Goal: Use online tool/utility: Utilize a website feature to perform a specific function

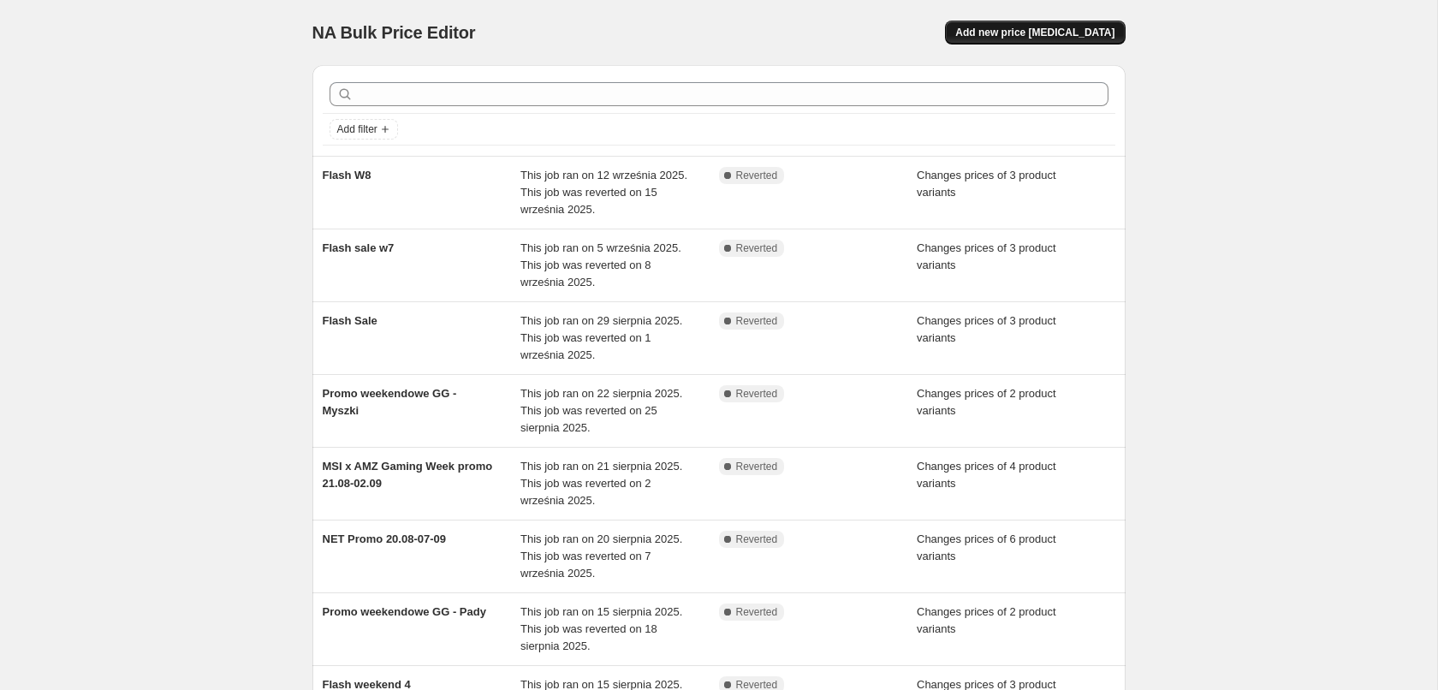
click at [1106, 31] on span "Add new price [MEDICAL_DATA]" at bounding box center [1034, 33] width 159 height 14
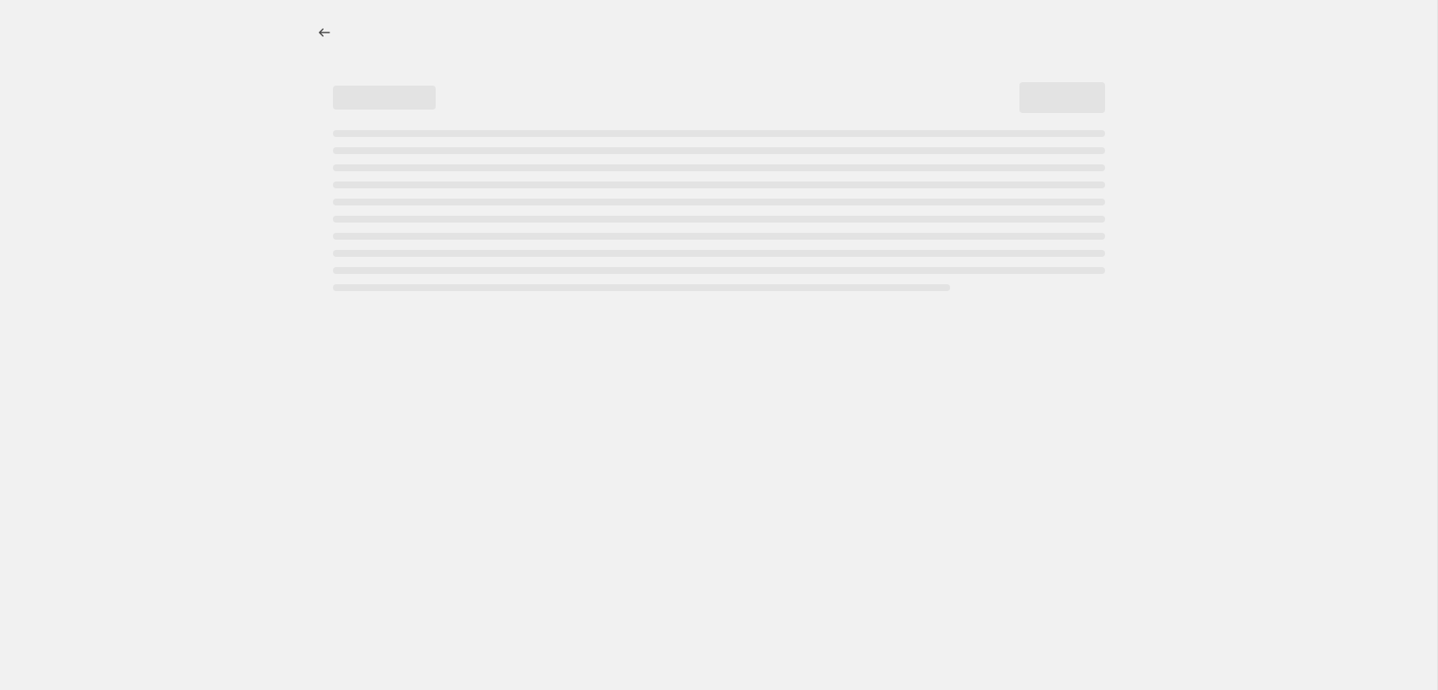
select select "percentage"
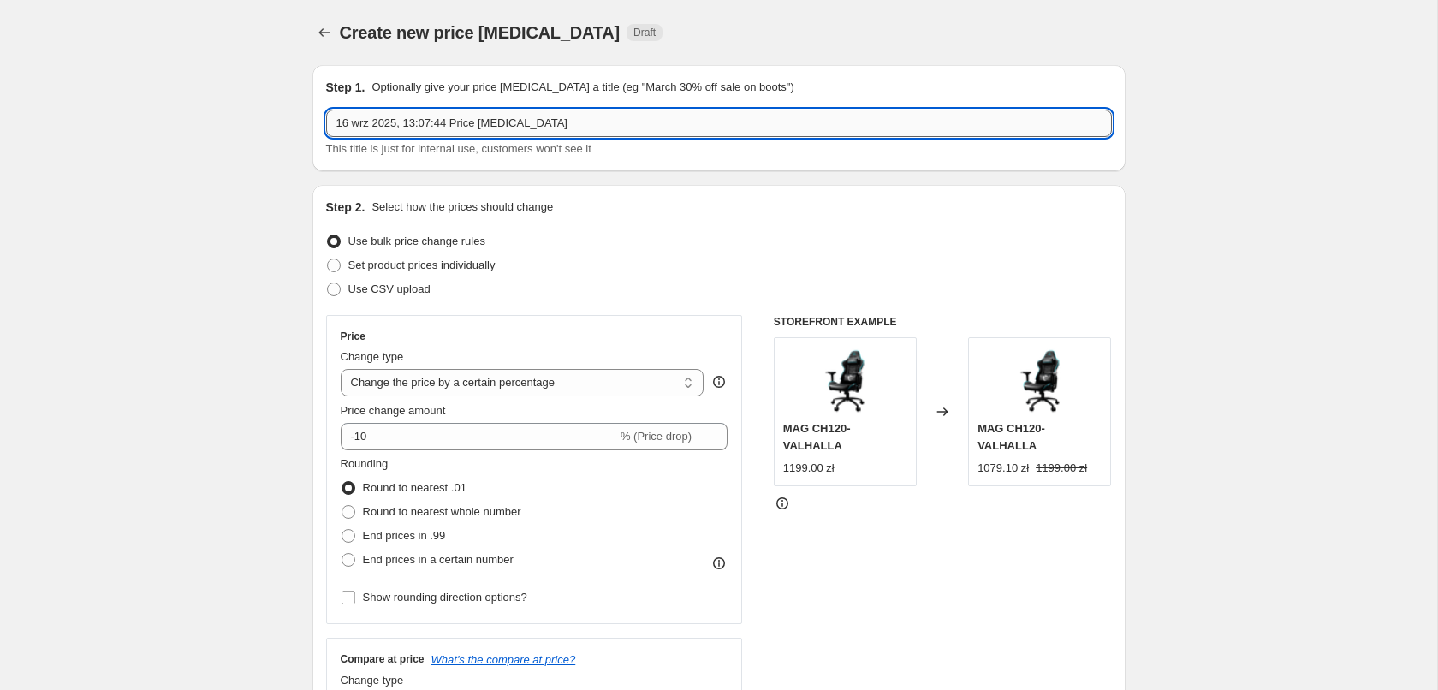
click at [555, 121] on input "16 wrz 2025, 13:07:44 Price [MEDICAL_DATA]" at bounding box center [719, 123] width 786 height 27
drag, startPoint x: 555, startPoint y: 121, endPoint x: 156, endPoint y: 121, distance: 398.8
click at [326, 121] on input "16 wrz 2025, 13:07:44 Price [MEDICAL_DATA]" at bounding box center [719, 123] width 786 height 27
type input "W"
type input "Weekendowe promo GG 20-21.09.2025"
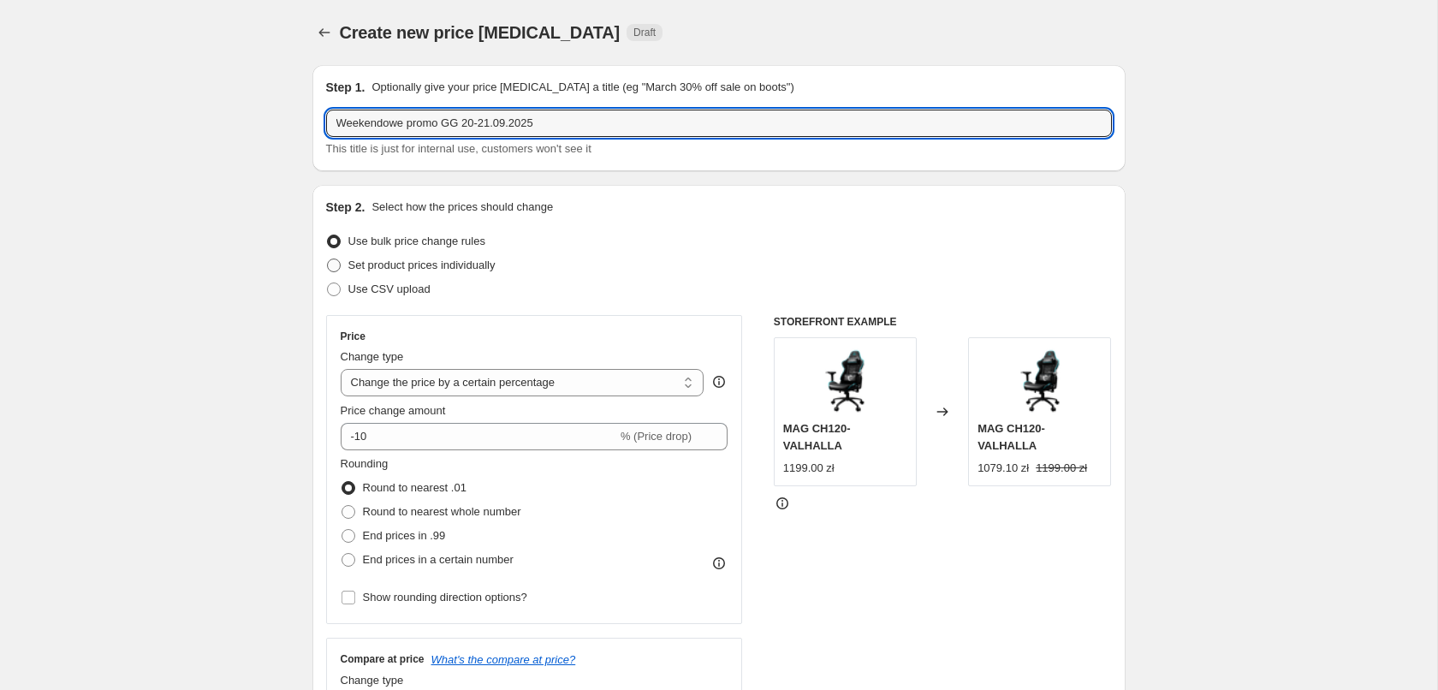
click at [417, 268] on span "Set product prices individually" at bounding box center [421, 264] width 147 height 13
click at [328, 259] on input "Set product prices individually" at bounding box center [327, 258] width 1 height 1
radio input "true"
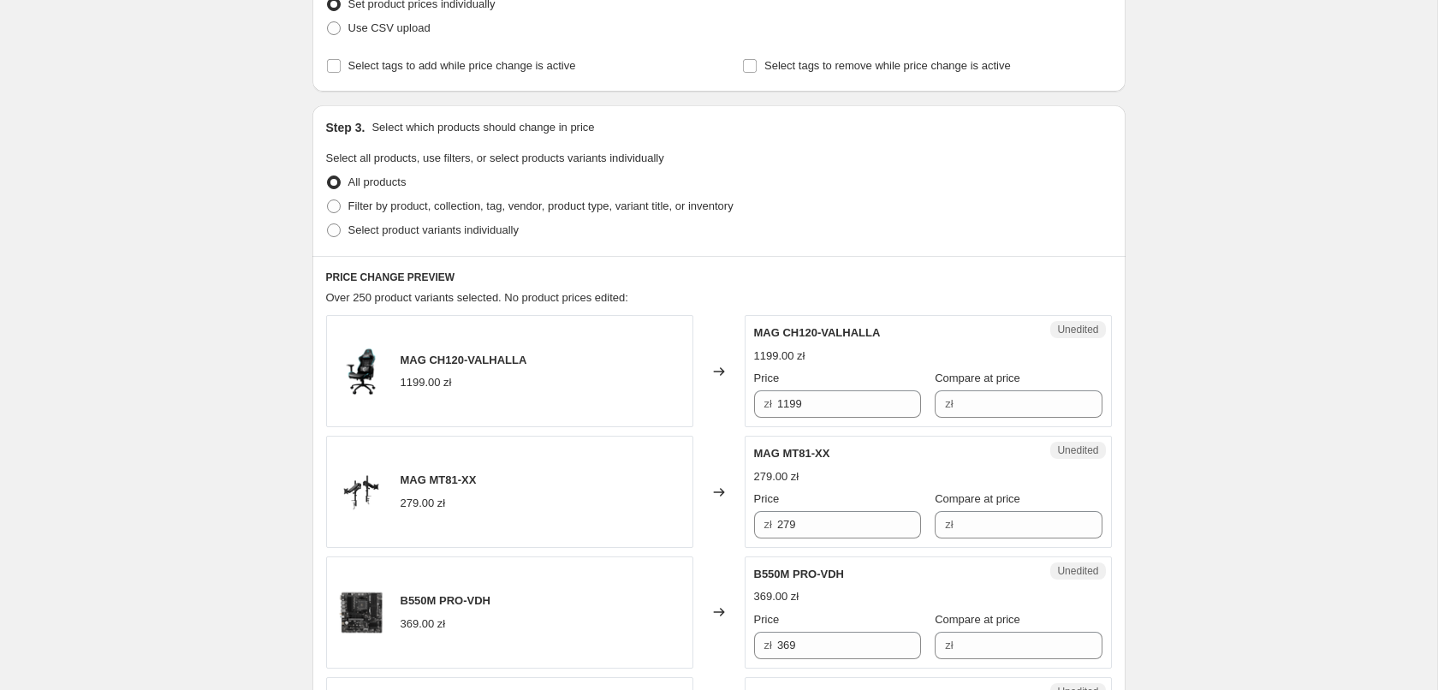
scroll to position [262, 0]
click at [490, 230] on span "Select product variants individually" at bounding box center [433, 229] width 170 height 13
click at [328, 223] on input "Select product variants individually" at bounding box center [327, 223] width 1 height 1
radio input "true"
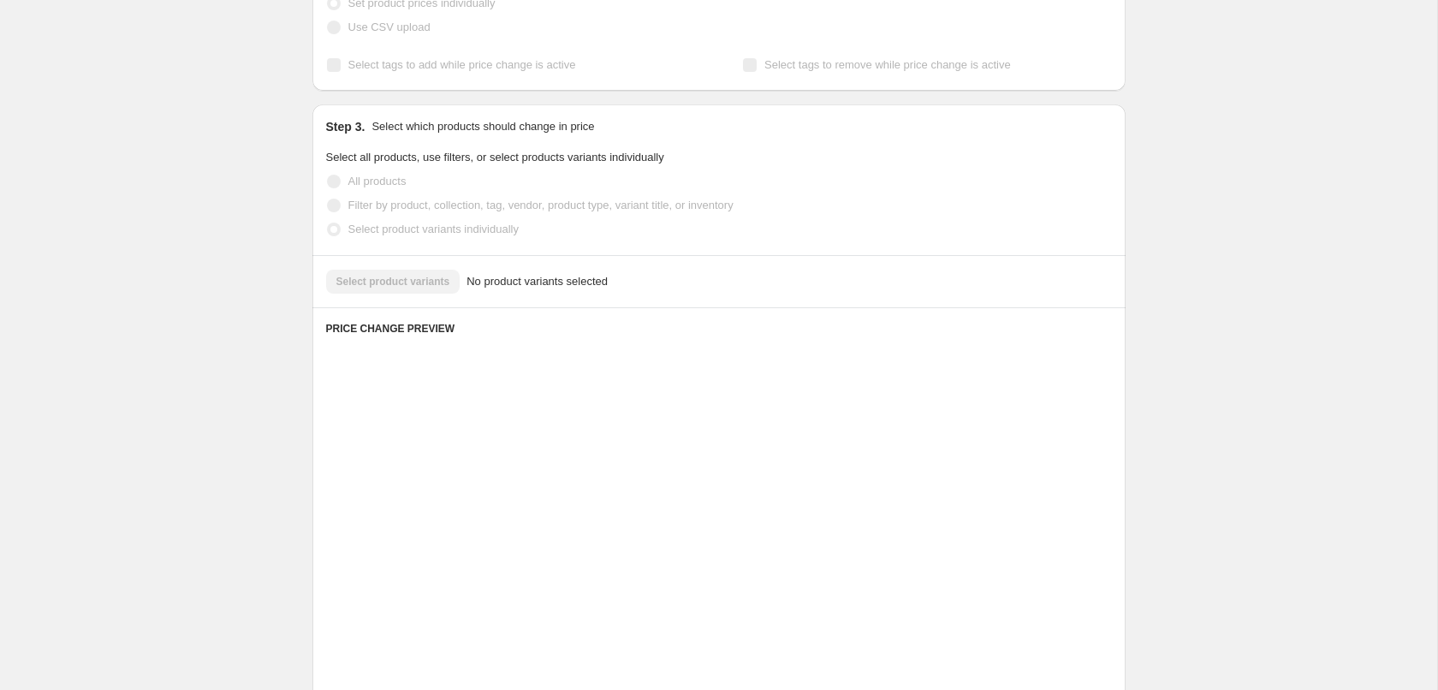
scroll to position [209, 0]
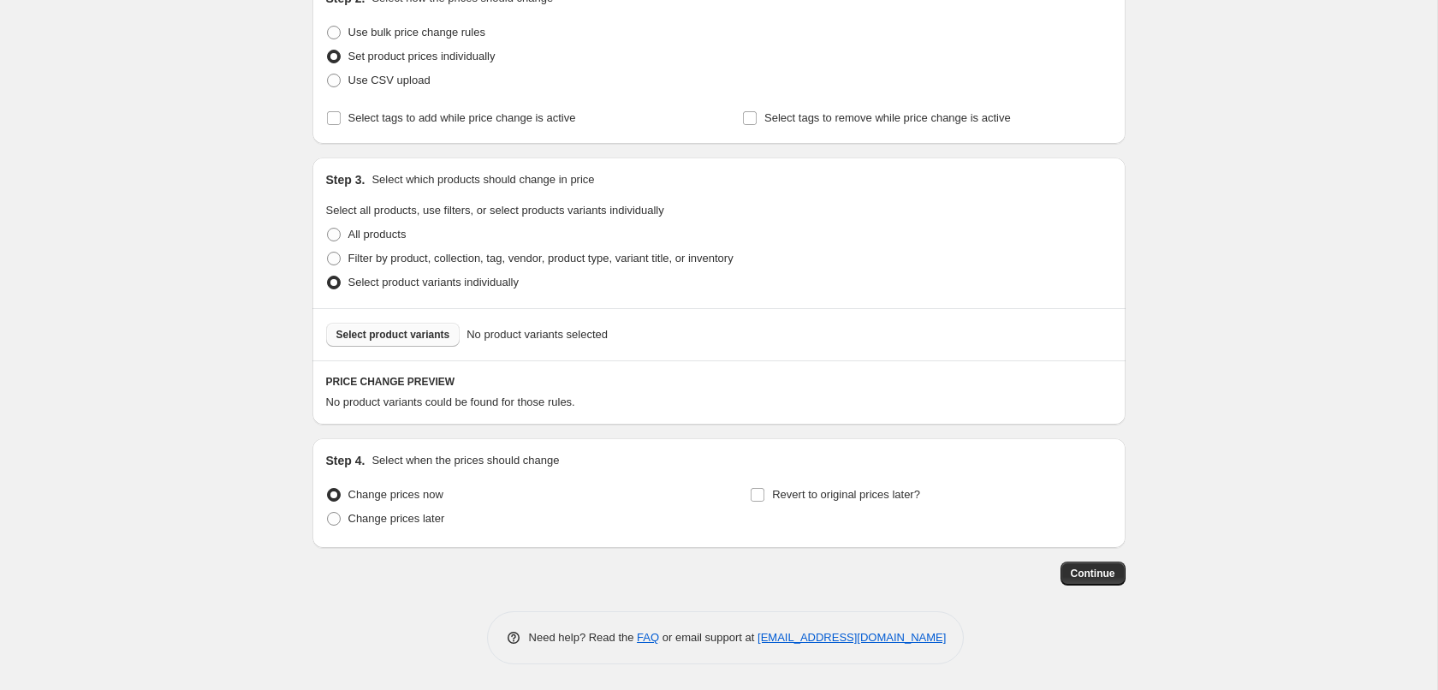
click at [441, 337] on span "Select product variants" at bounding box center [393, 335] width 114 height 14
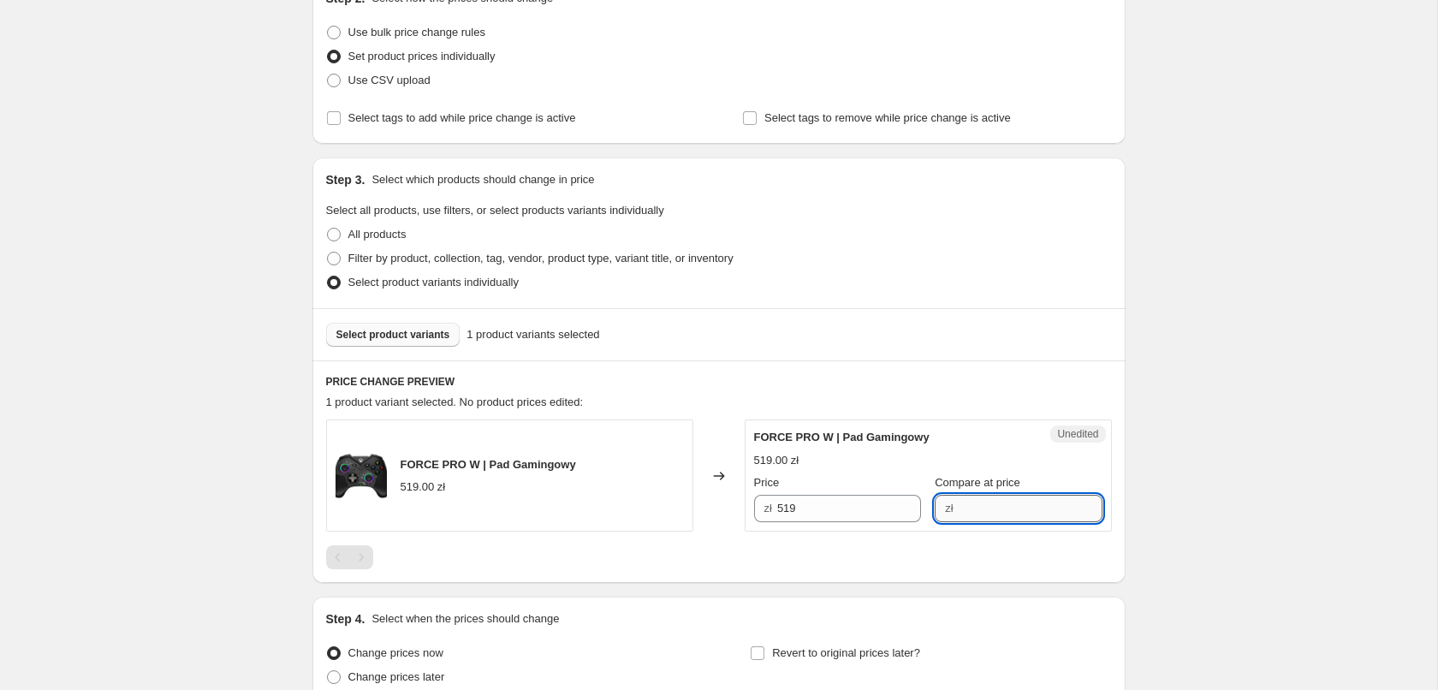
click at [983, 512] on input "Compare at price" at bounding box center [1031, 508] width 144 height 27
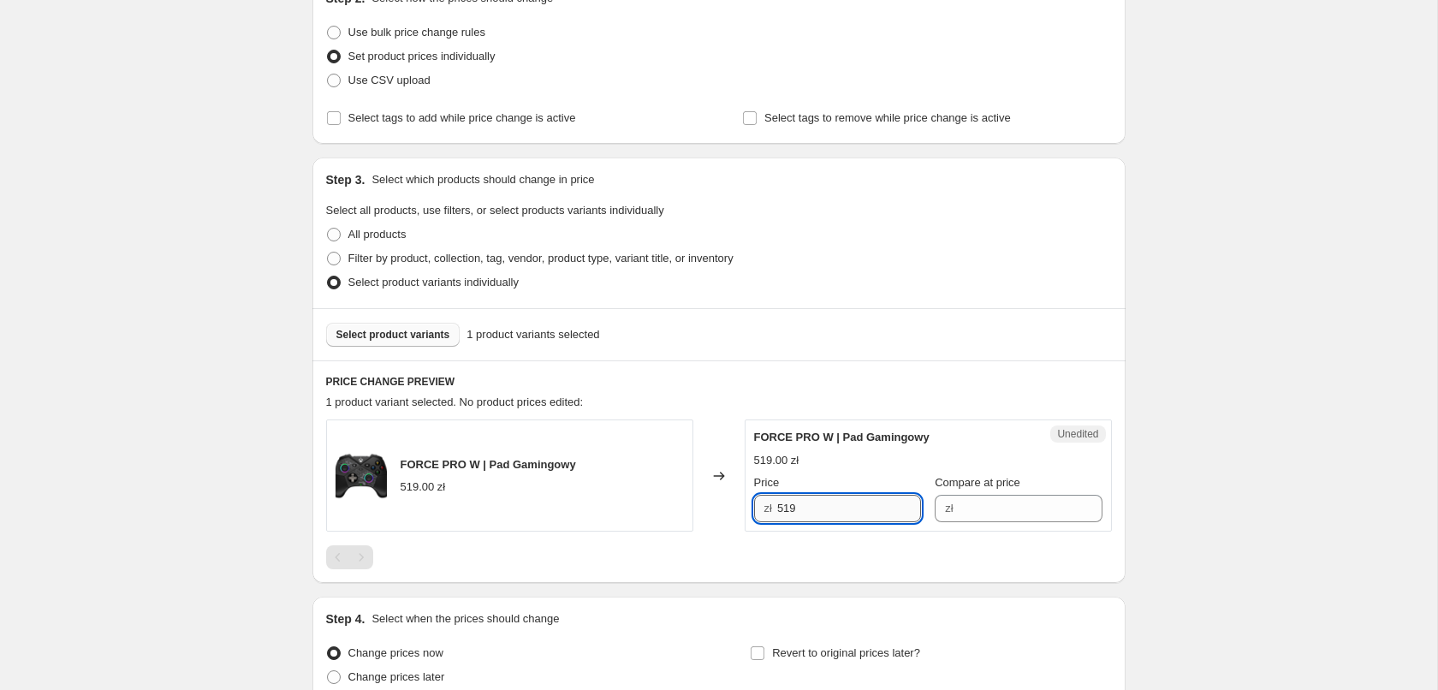
drag, startPoint x: 841, startPoint y: 507, endPoint x: 732, endPoint y: 500, distance: 109.8
click at [777, 500] on input "519" at bounding box center [849, 508] width 144 height 27
click at [1000, 512] on input "Compare at price" at bounding box center [1031, 508] width 144 height 27
paste input "519"
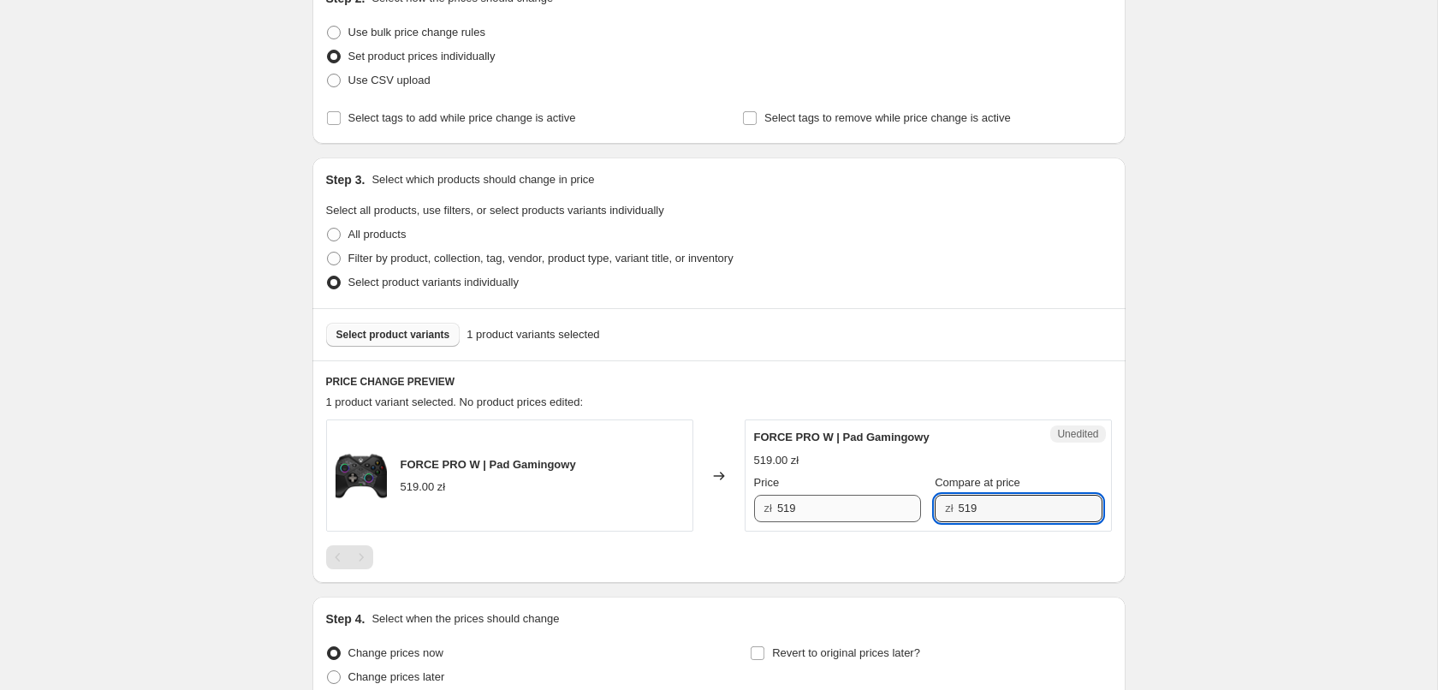
type input "519"
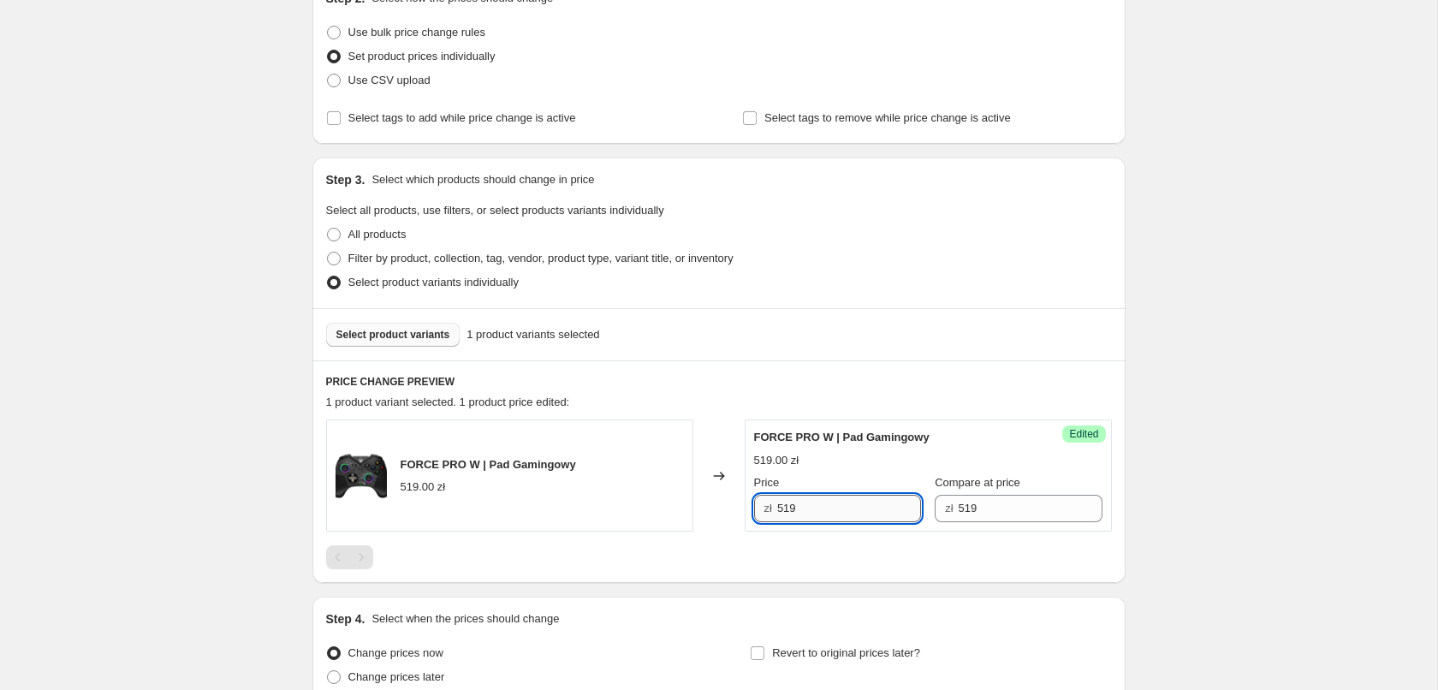
drag, startPoint x: 821, startPoint y: 502, endPoint x: 680, endPoint y: 507, distance: 140.4
click at [777, 507] on input "519" at bounding box center [849, 508] width 144 height 27
type input "399"
click at [745, 555] on div at bounding box center [719, 557] width 786 height 24
drag, startPoint x: 811, startPoint y: 509, endPoint x: 774, endPoint y: 510, distance: 37.7
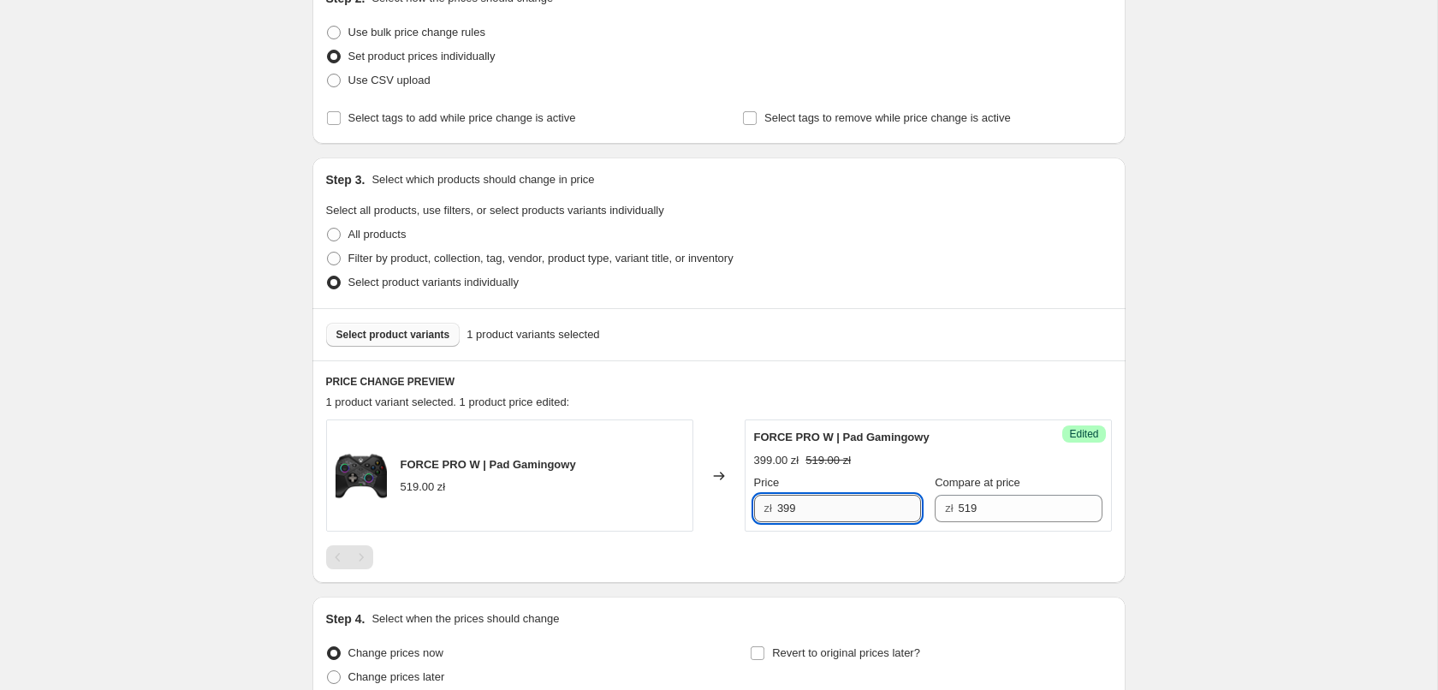
click at [777, 510] on input "399" at bounding box center [849, 508] width 144 height 27
click at [764, 543] on div "FORCE PRO W | Pad Gamingowy 519.00 zł Changed to Success Edited FORCE PRO W | P…" at bounding box center [719, 494] width 786 height 150
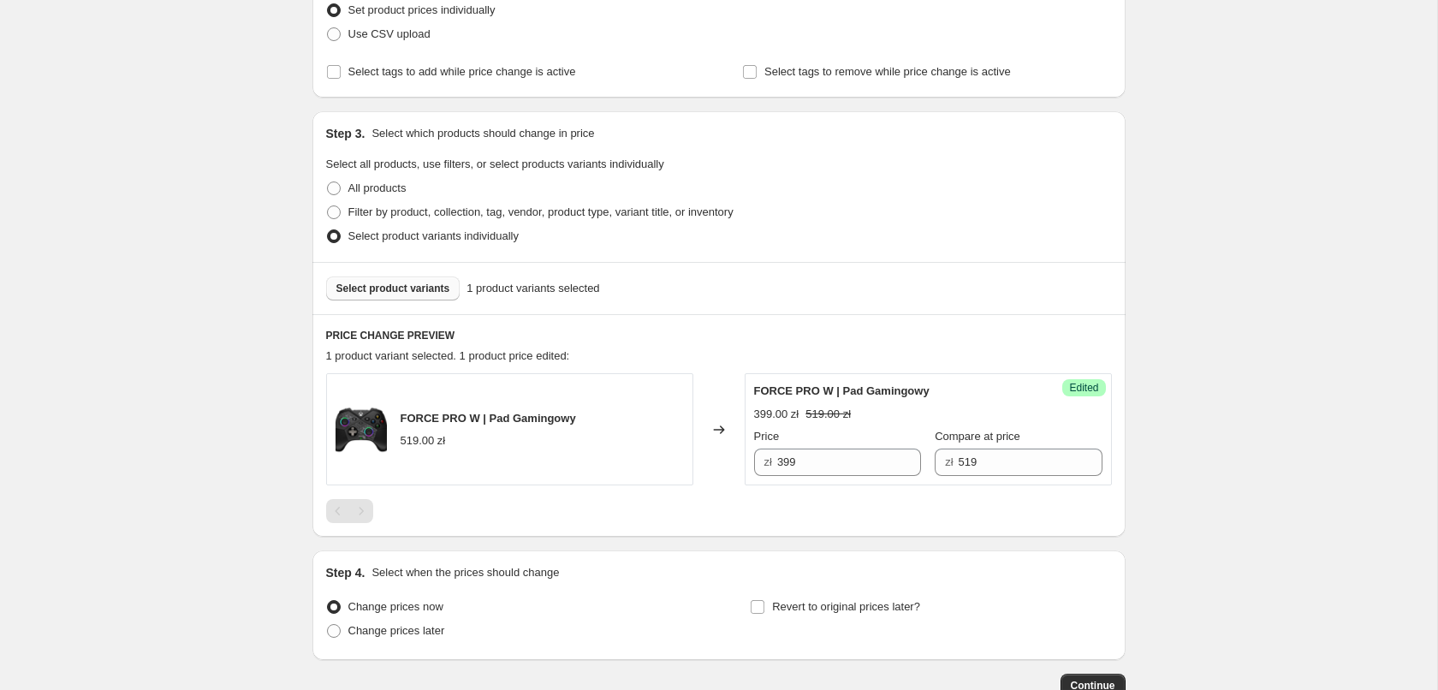
scroll to position [296, 0]
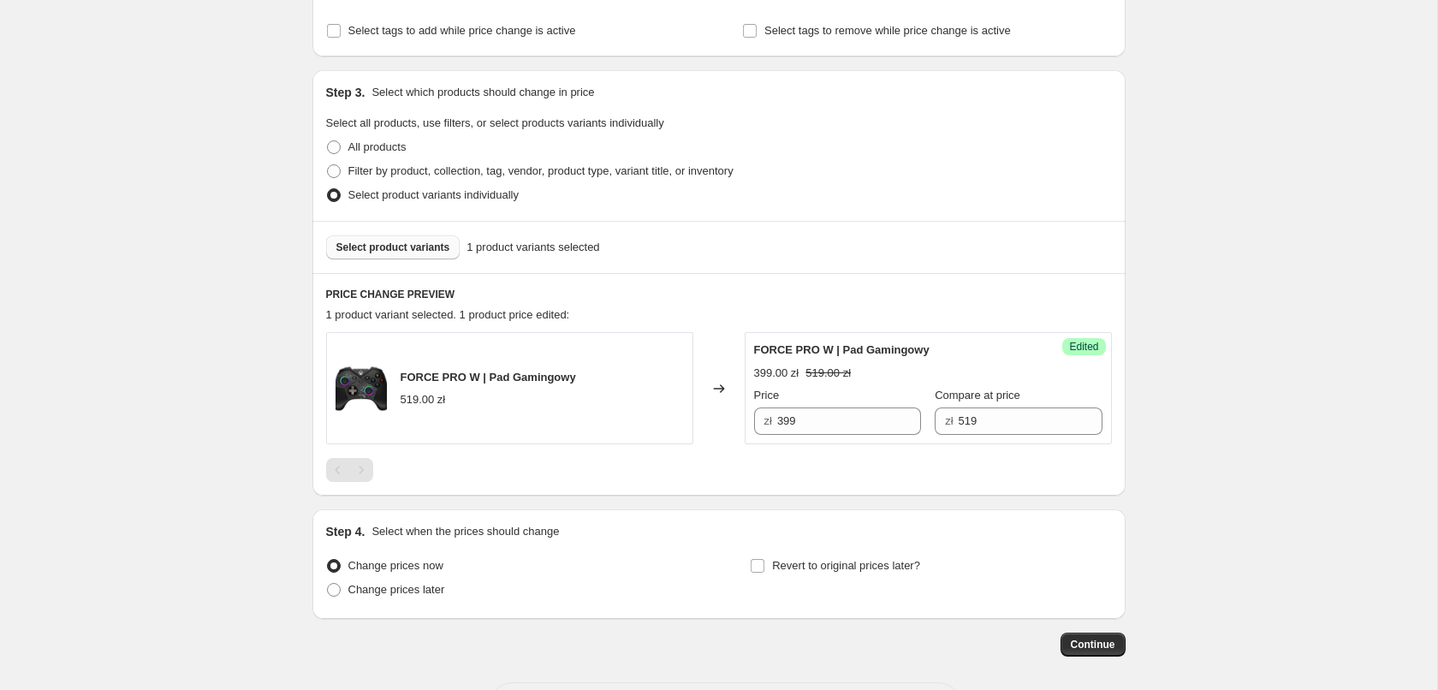
click at [418, 246] on span "Select product variants" at bounding box center [393, 247] width 114 height 14
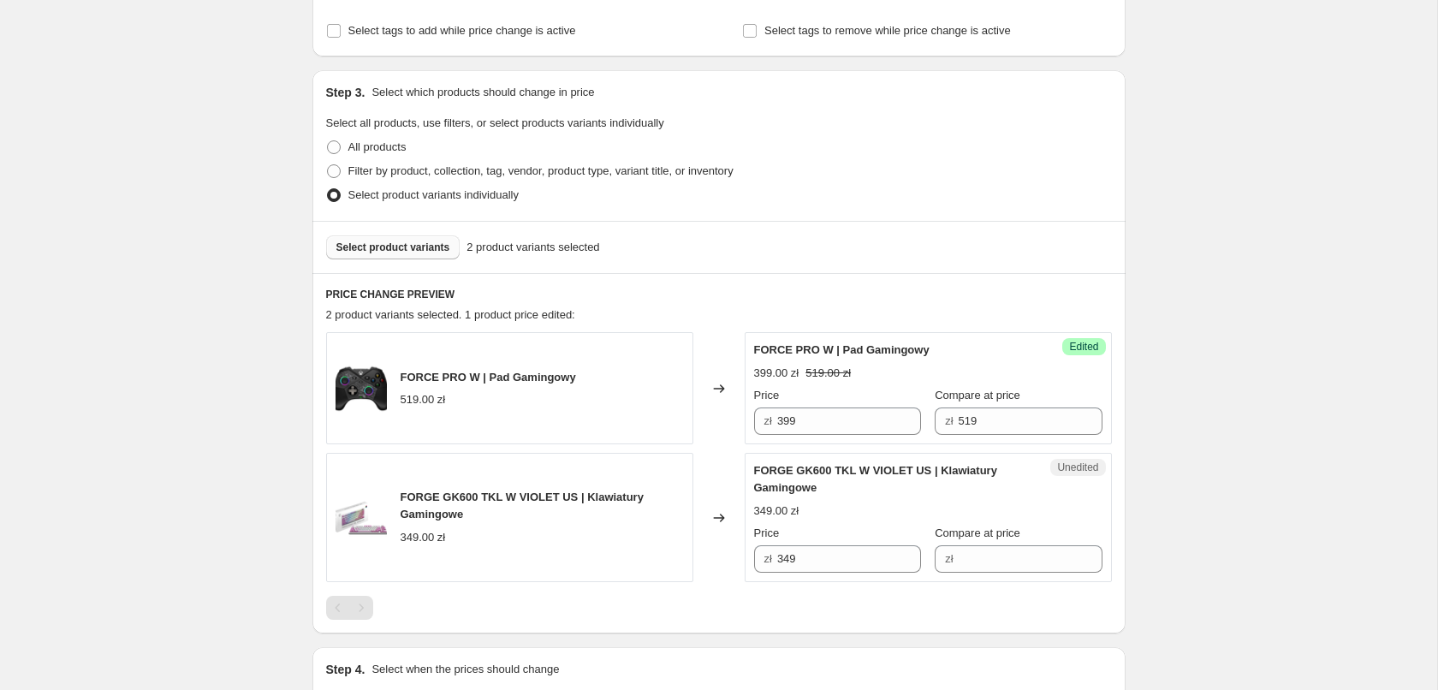
scroll to position [505, 0]
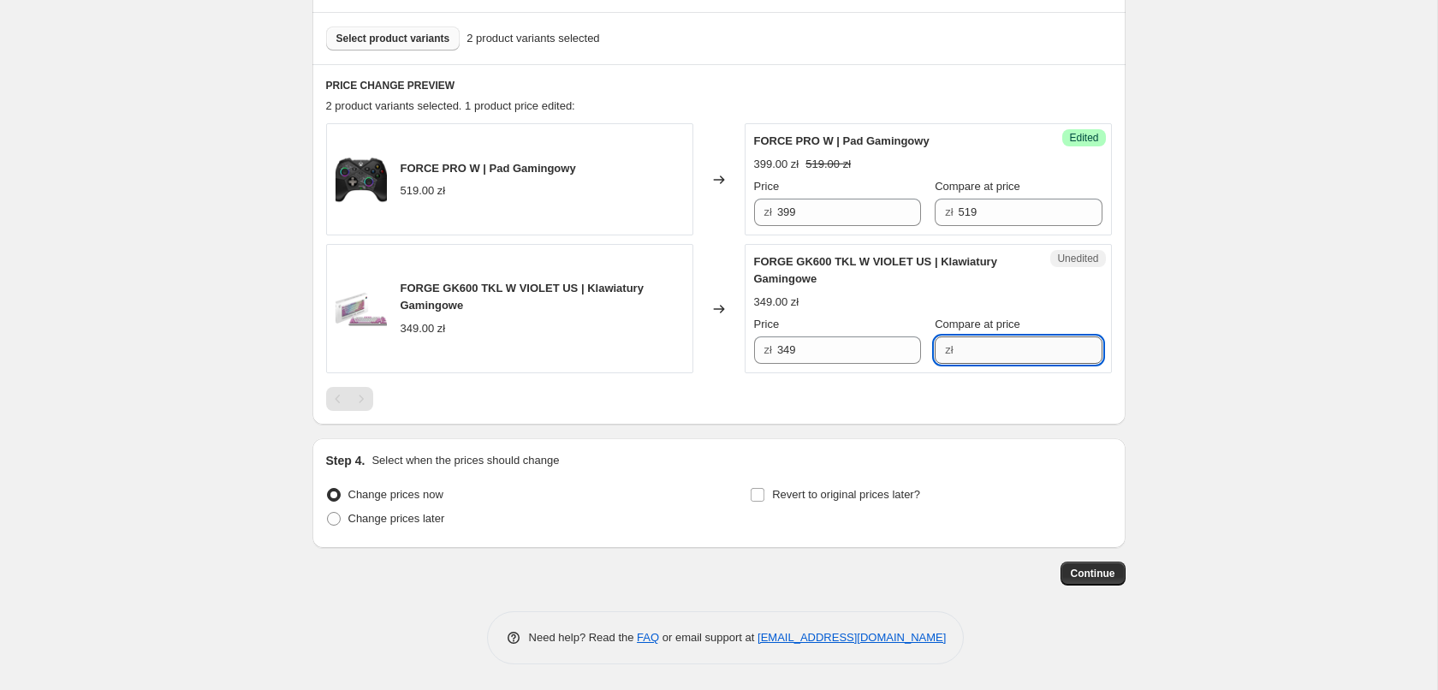
click at [959, 350] on input "Compare at price" at bounding box center [1031, 349] width 144 height 27
type input "349"
drag, startPoint x: 839, startPoint y: 348, endPoint x: 592, endPoint y: 346, distance: 246.5
click at [777, 346] on input "349" at bounding box center [849, 349] width 144 height 27
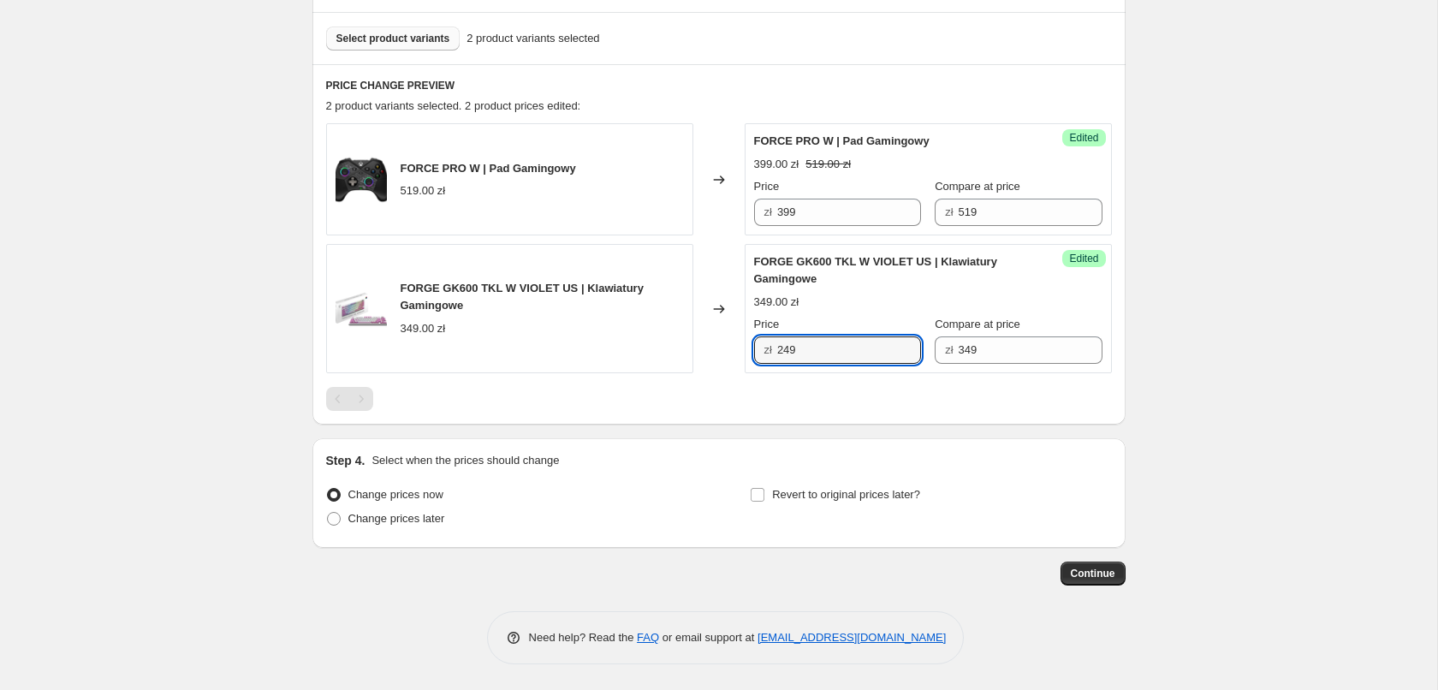
type input "249"
click at [780, 398] on div at bounding box center [719, 399] width 786 height 24
click at [422, 524] on span "Change prices later" at bounding box center [396, 518] width 97 height 13
click at [328, 513] on input "Change prices later" at bounding box center [327, 512] width 1 height 1
radio input "true"
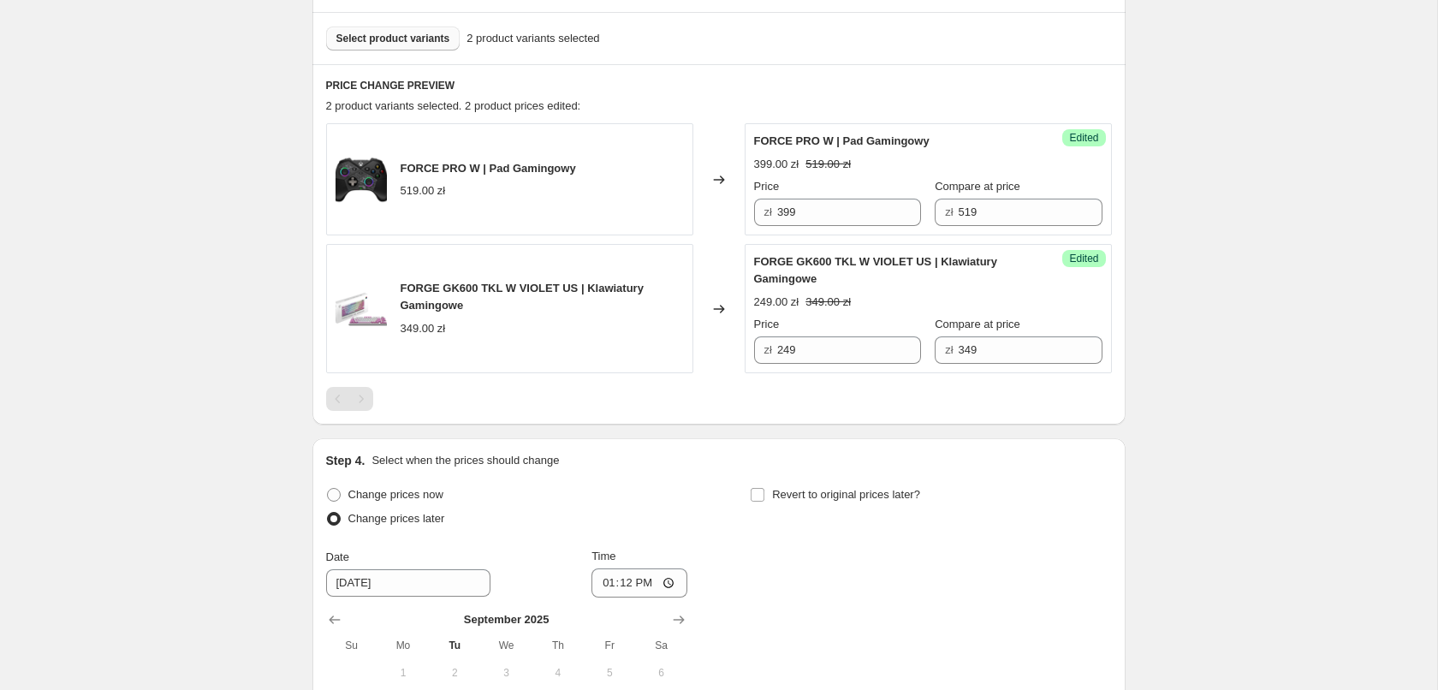
scroll to position [767, 0]
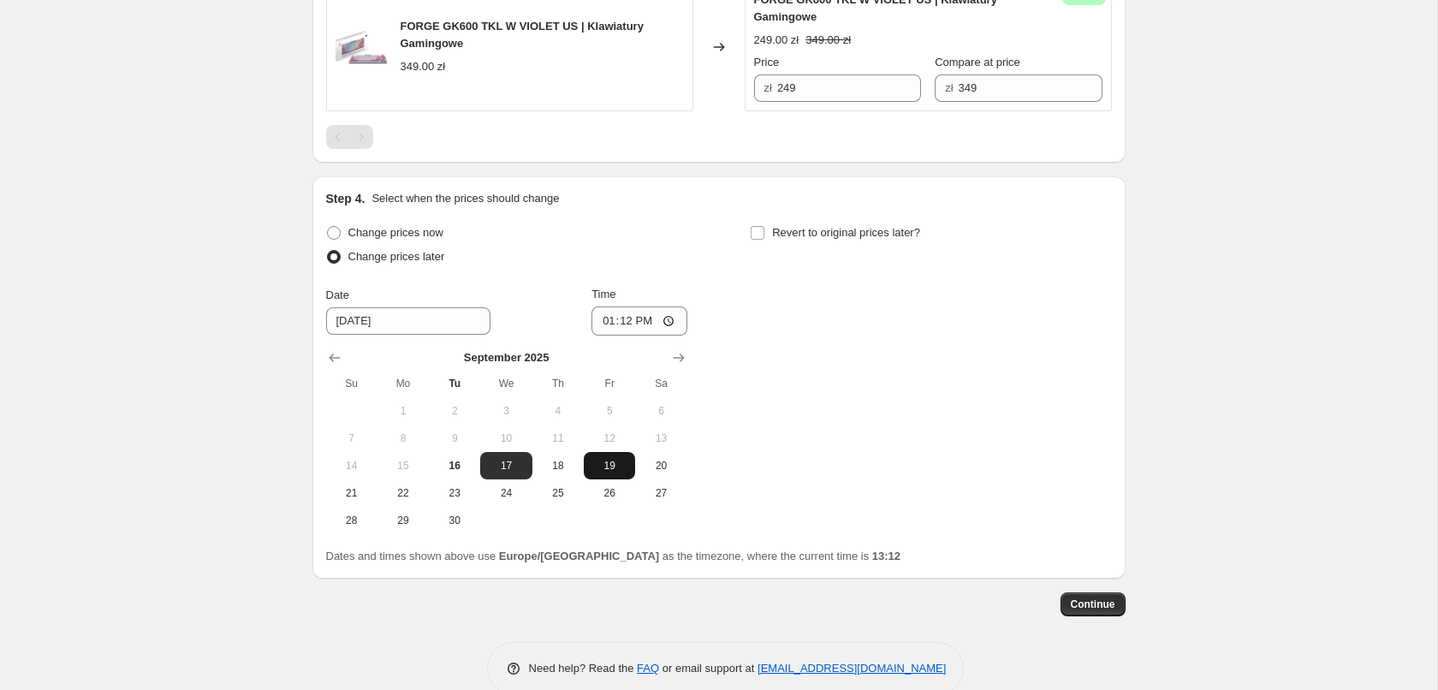
click at [599, 462] on span "19" at bounding box center [610, 466] width 38 height 14
type input "[DATE]"
click at [651, 323] on input "13:12" at bounding box center [639, 320] width 96 height 29
type input "17:00"
click at [765, 229] on span at bounding box center [757, 232] width 15 height 15
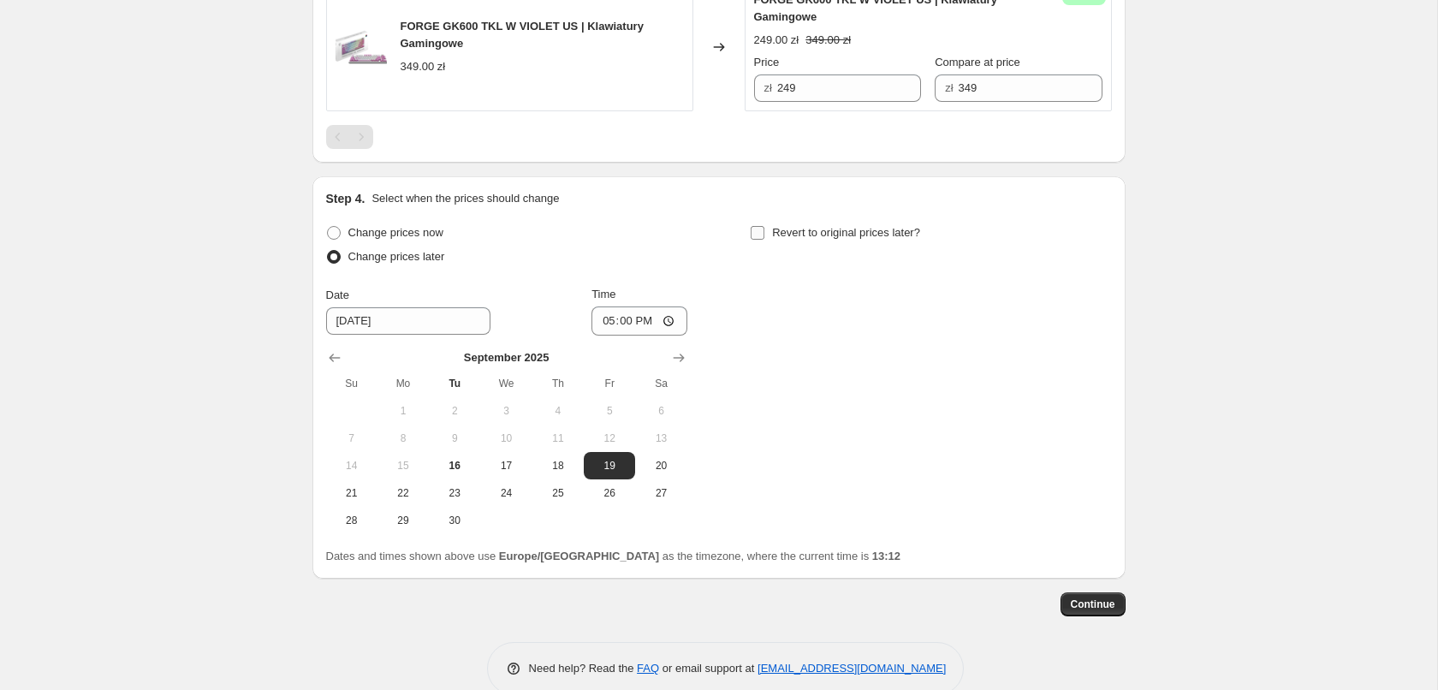
click at [764, 229] on input "Revert to original prices later?" at bounding box center [758, 233] width 14 height 14
checkbox input "true"
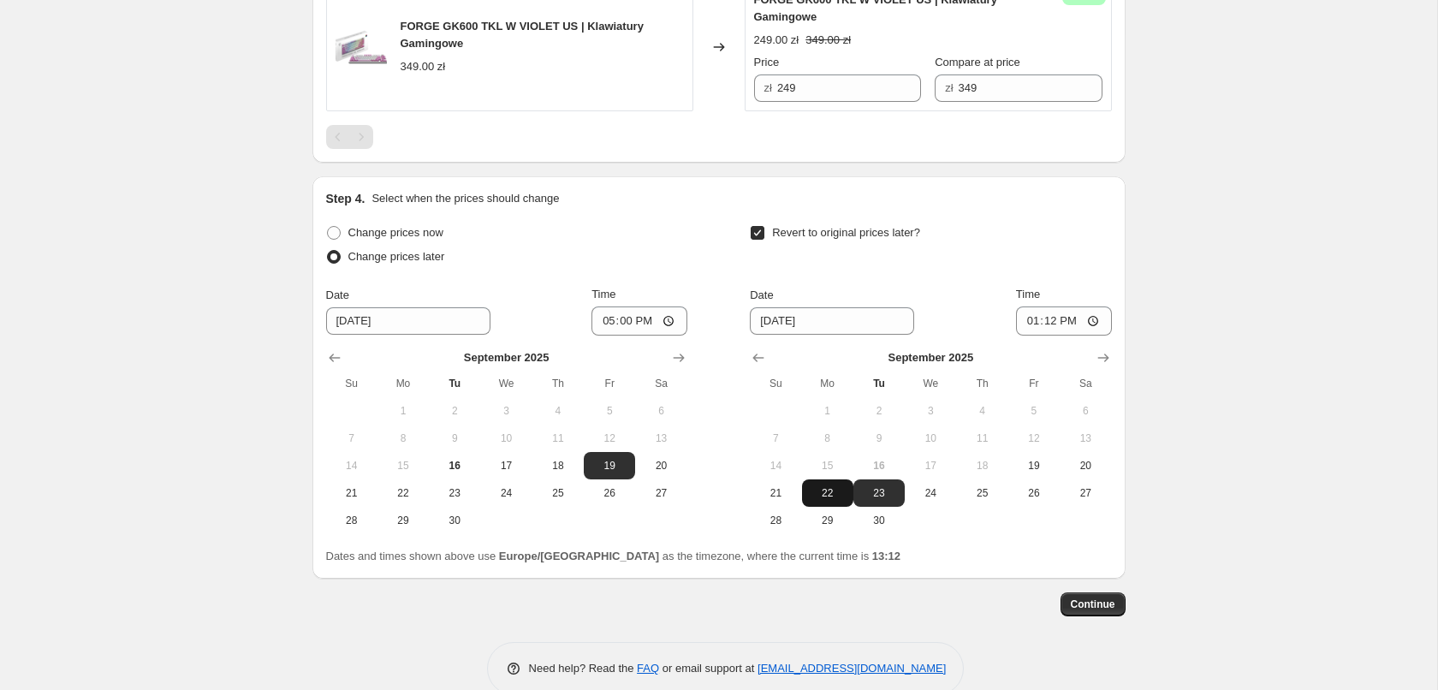
click at [823, 487] on span "22" at bounding box center [828, 493] width 38 height 14
type input "[DATE]"
click at [1077, 323] on input "13:12" at bounding box center [1064, 320] width 96 height 29
click at [1073, 323] on input "08:00" at bounding box center [1064, 320] width 96 height 29
type input "06:00"
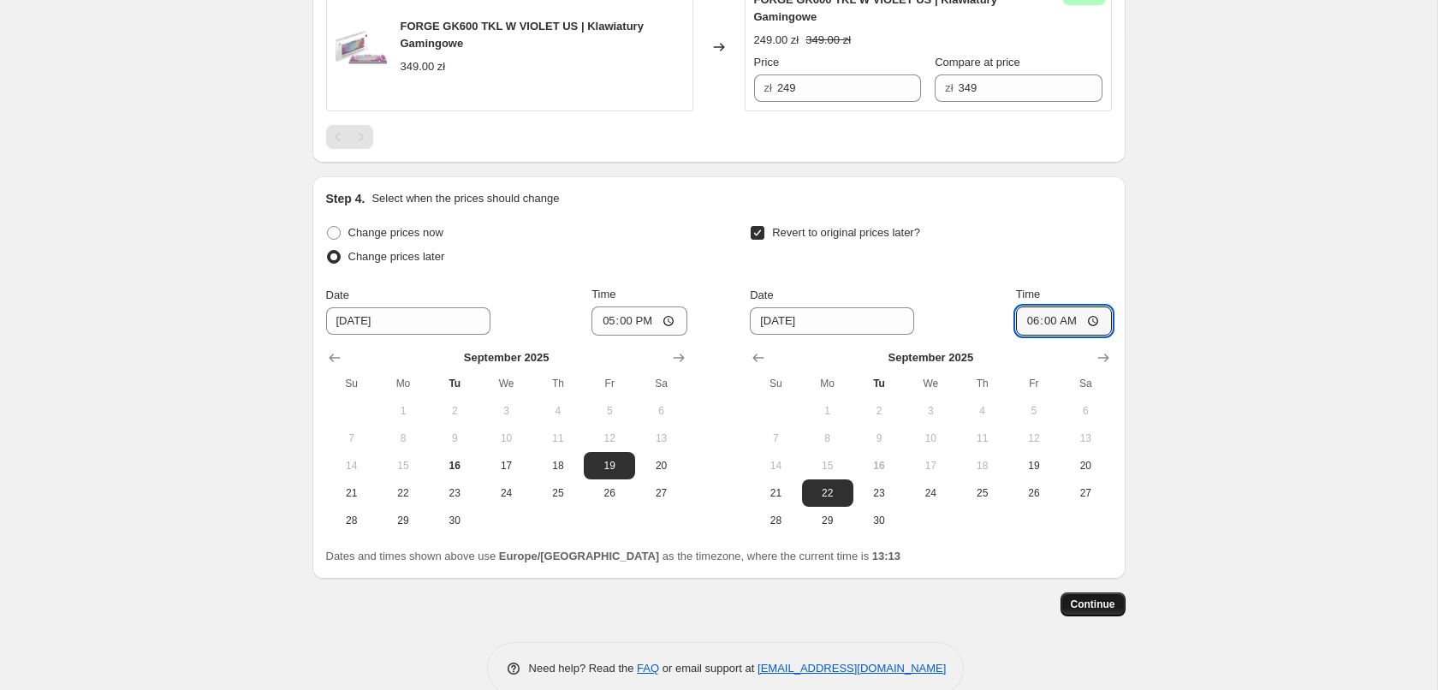
click at [1111, 602] on span "Continue" at bounding box center [1093, 604] width 45 height 14
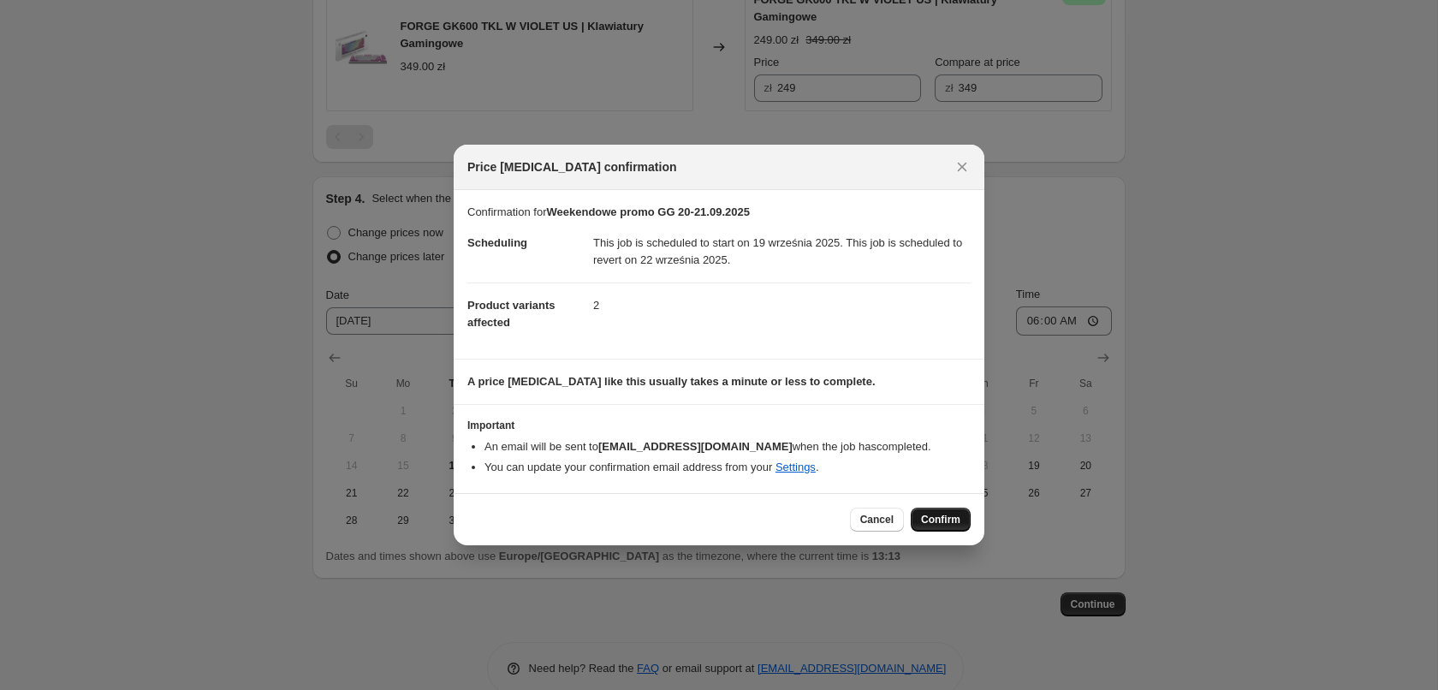
click at [953, 525] on span "Confirm" at bounding box center [940, 520] width 39 height 14
